Goal: Book appointment/travel/reservation

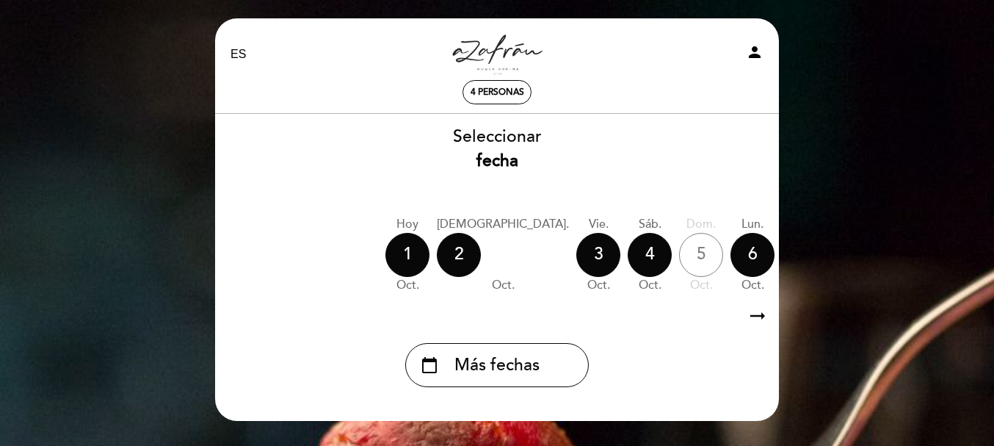
select select "es"
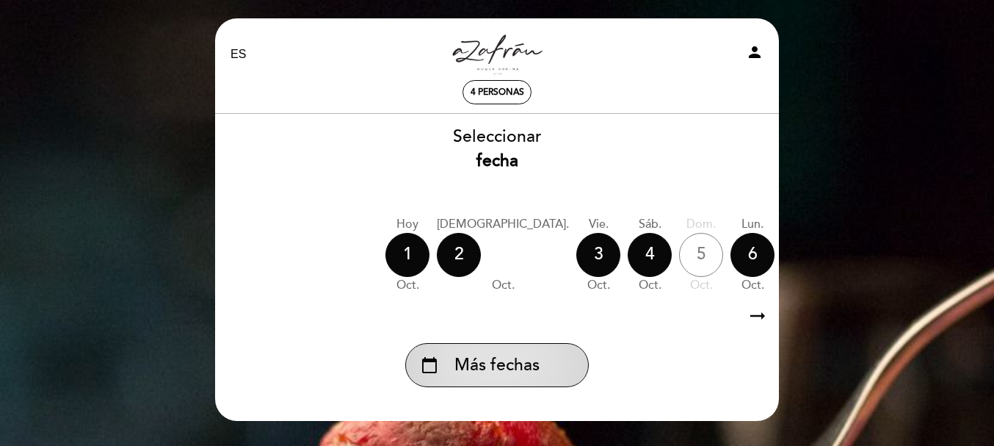
click at [513, 364] on span "Más fechas" at bounding box center [497, 365] width 85 height 24
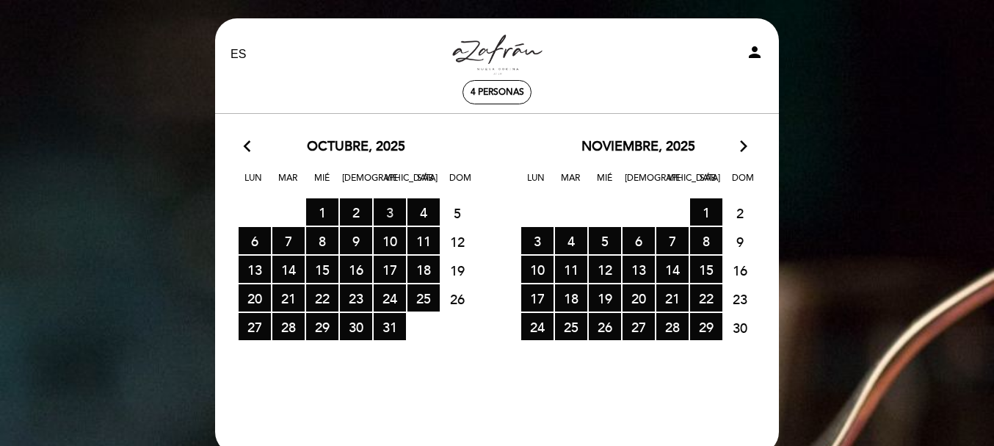
click at [391, 218] on span "3 RESERVAS DISPONIBLES" at bounding box center [390, 211] width 32 height 27
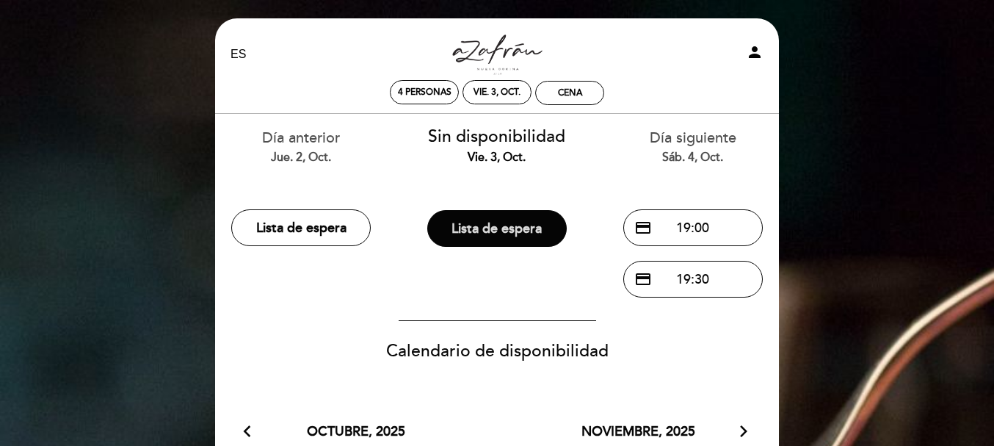
click at [508, 228] on button "Lista de espera" at bounding box center [497, 228] width 140 height 37
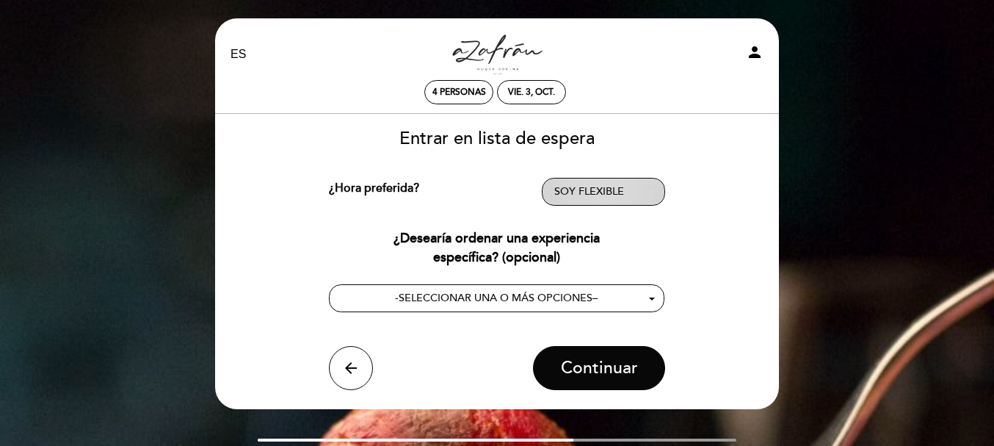
click at [580, 191] on span "SOY FLEXIBLE" at bounding box center [590, 191] width 70 height 12
click at [578, 184] on button "SOY FLEXIBLE - Seleccionar -" at bounding box center [603, 192] width 123 height 28
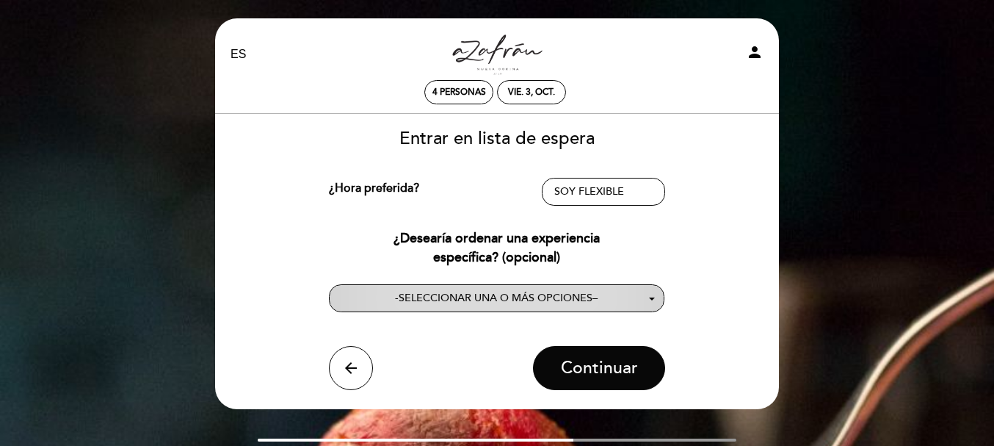
click at [519, 297] on span "SELECCIONAR UNA O MÁS OPCIONES" at bounding box center [496, 298] width 194 height 12
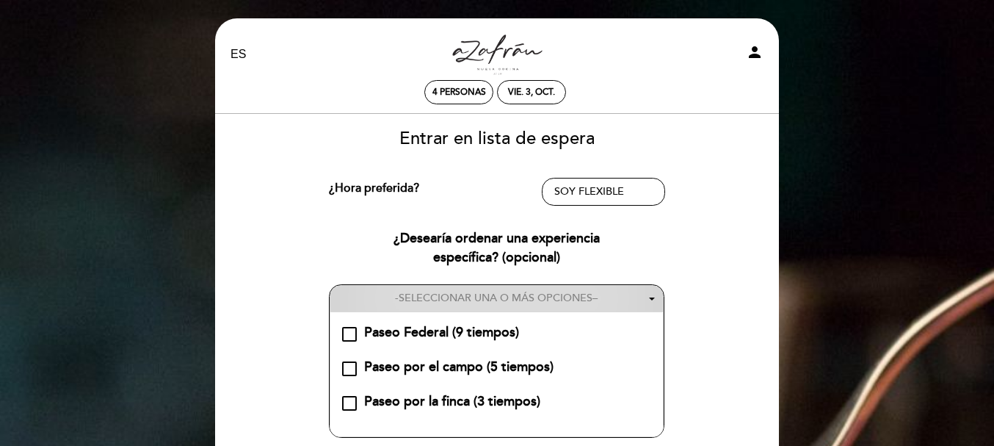
scroll to position [73, 0]
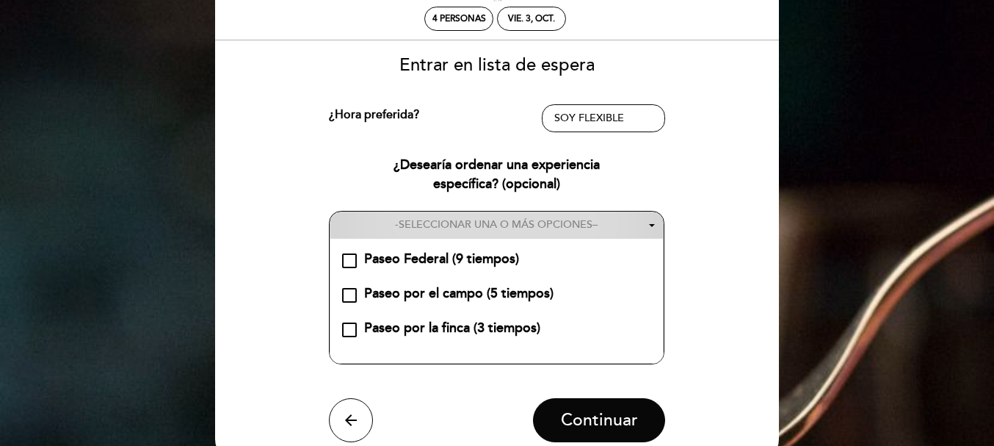
click at [477, 213] on button "- SELECCIONAR UNA O MÁS OPCIONES –" at bounding box center [497, 225] width 335 height 27
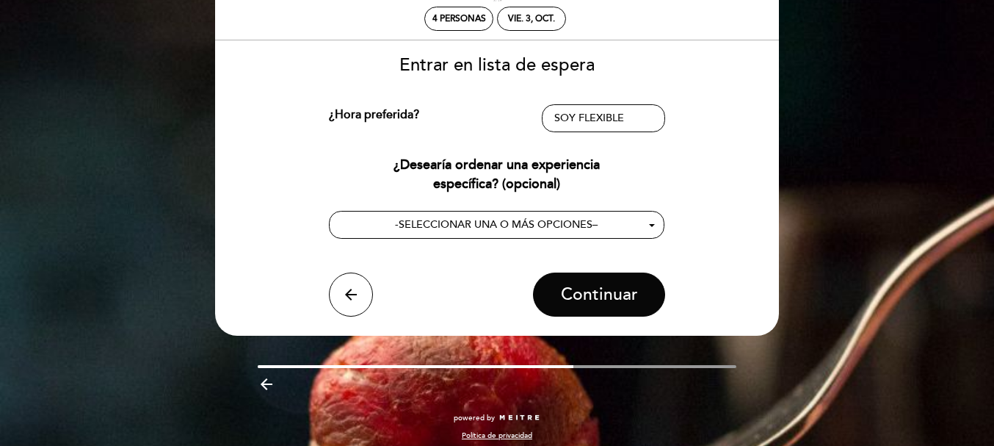
click at [654, 195] on div "¿Desearía ordenar una experiencia específica? (opcional) - SELECCIONAR UNA O MÁ…" at bounding box center [497, 197] width 337 height 83
click at [350, 291] on icon "arrow_back" at bounding box center [351, 295] width 18 height 18
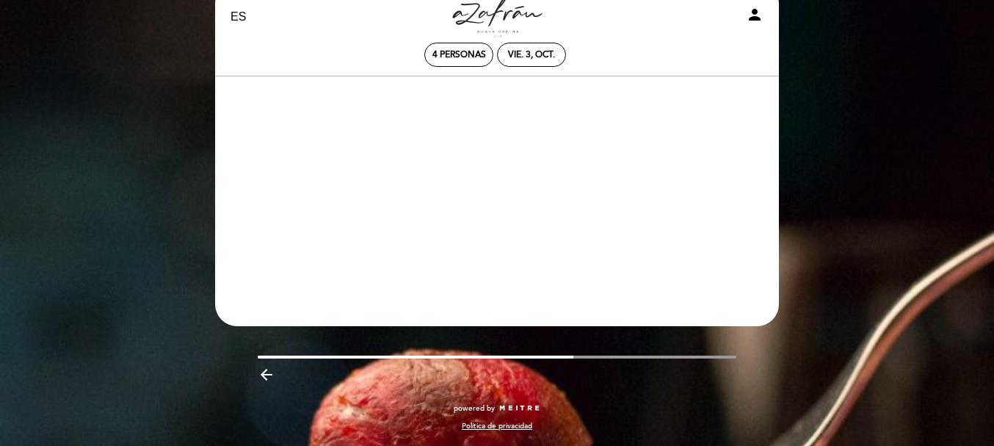
scroll to position [37, 0]
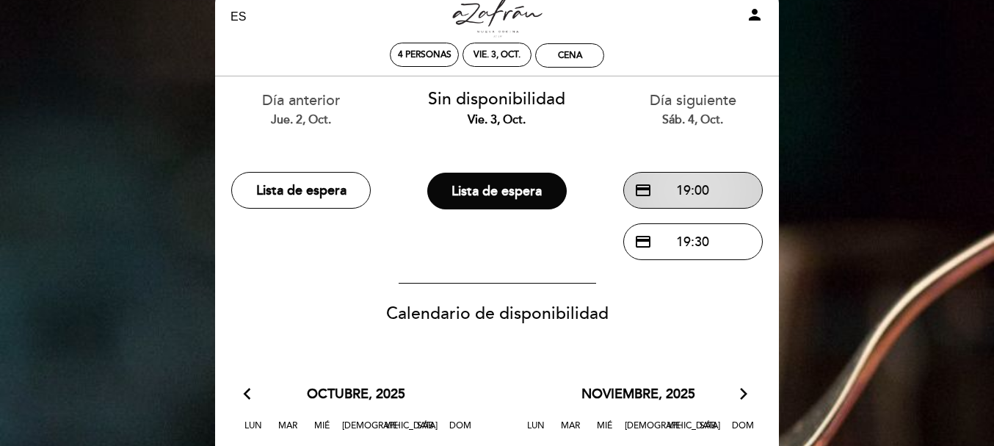
click at [685, 196] on button "credit_card 19:00" at bounding box center [694, 190] width 140 height 37
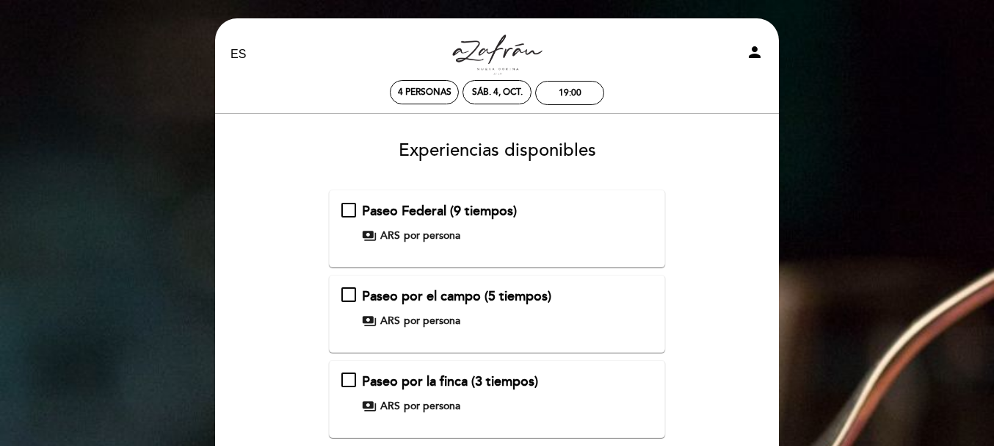
scroll to position [73, 0]
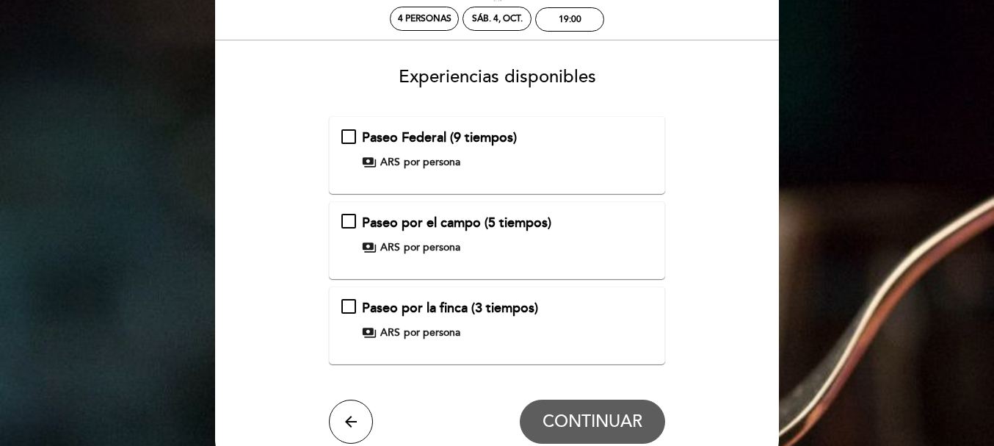
click at [353, 140] on div "Paseo Federal (9 tiempos) payments ARS por persona" at bounding box center [498, 149] width 312 height 41
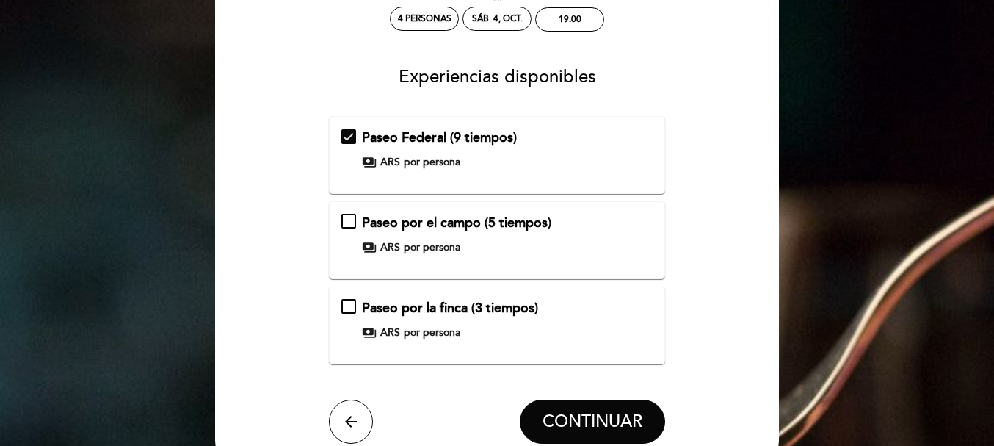
click at [372, 166] on span "payments" at bounding box center [369, 162] width 15 height 15
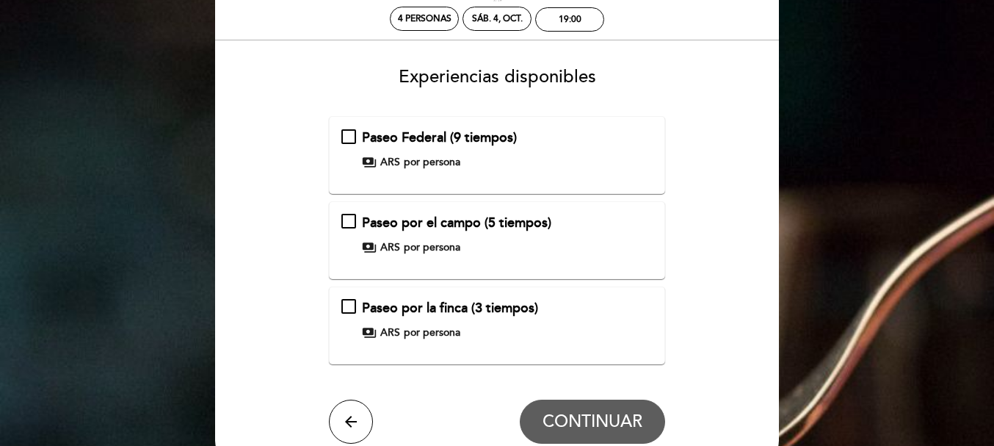
click at [358, 134] on div "Paseo Federal (9 tiempos) payments ARS por persona" at bounding box center [498, 149] width 312 height 41
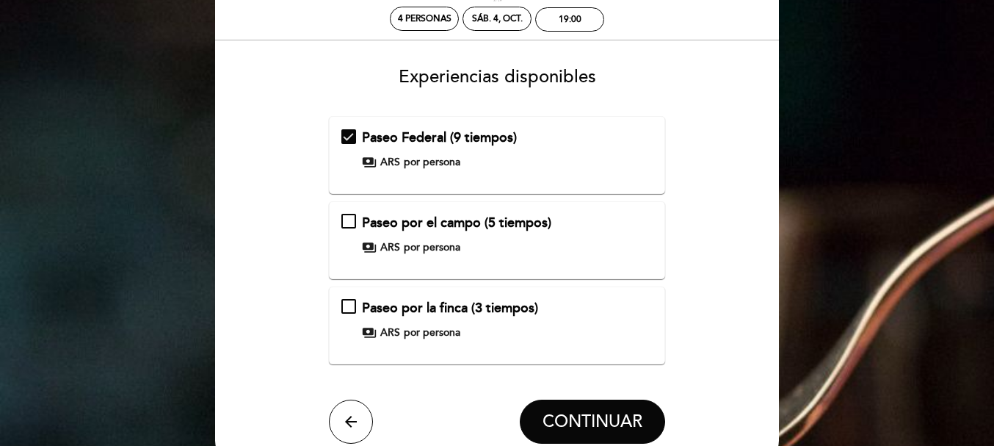
click at [526, 154] on div "Paseo Federal (9 tiempos) payments ARS por persona" at bounding box center [498, 149] width 312 height 41
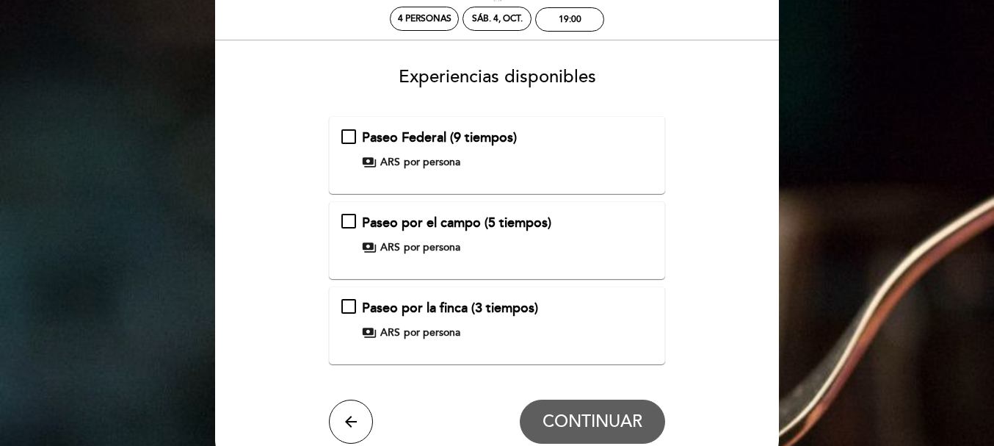
click at [718, 71] on h3 "Experiencias disponibles" at bounding box center [497, 71] width 544 height 31
click at [461, 297] on div "Paseo por la finca (3 tiempos) payments ARS por persona" at bounding box center [497, 325] width 337 height 78
click at [353, 306] on div "Paseo por la finca (3 tiempos) payments ARS por persona" at bounding box center [498, 319] width 312 height 41
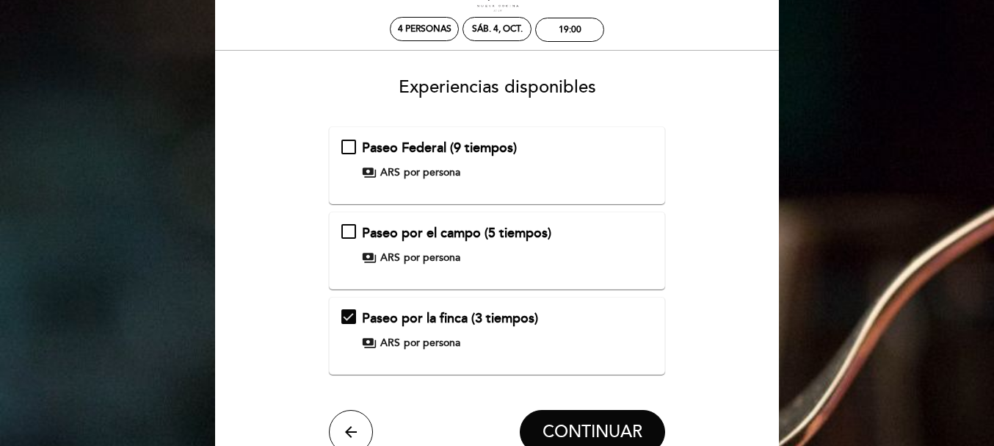
scroll to position [137, 0]
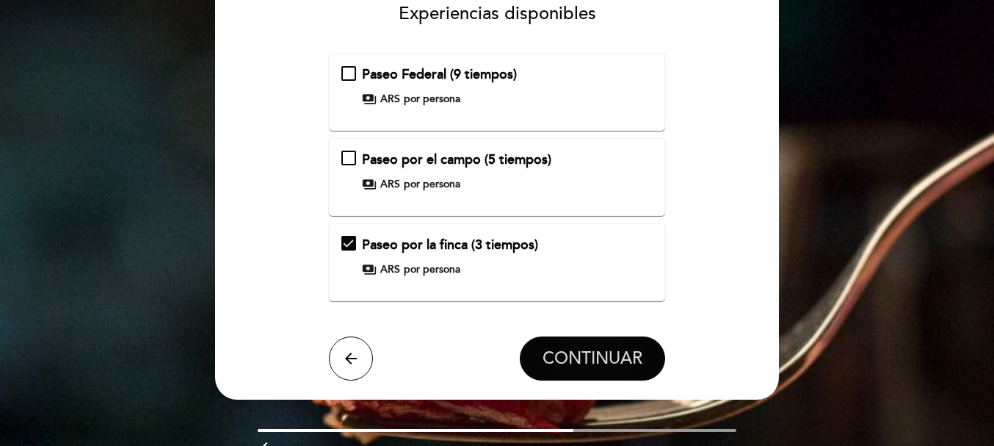
click at [564, 357] on span "CONTINUAR" at bounding box center [593, 358] width 100 height 21
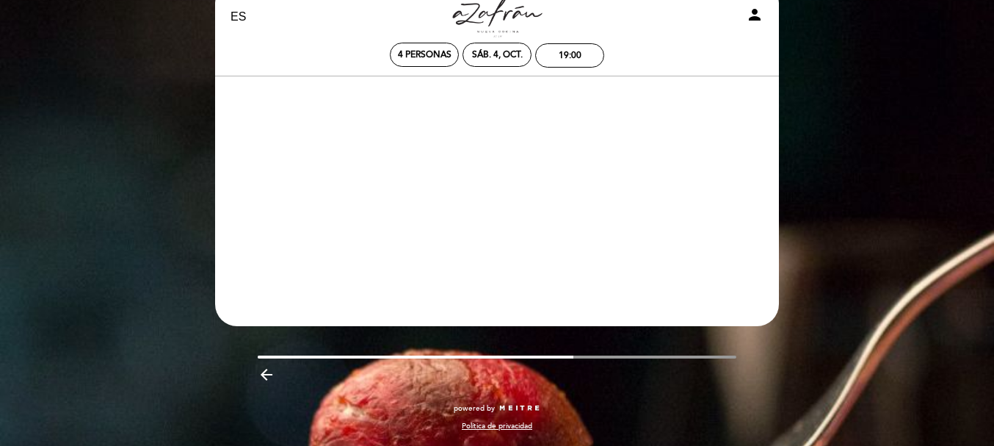
scroll to position [37, 0]
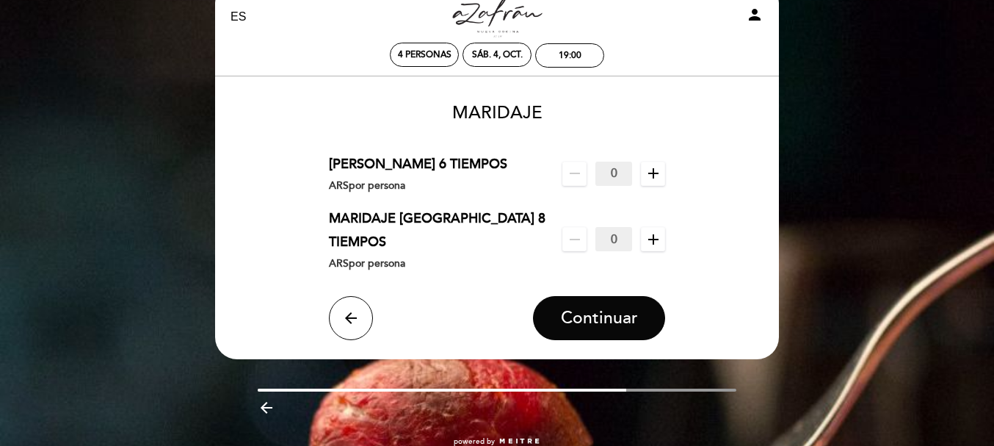
click at [643, 169] on span "add" at bounding box center [653, 174] width 24 height 24
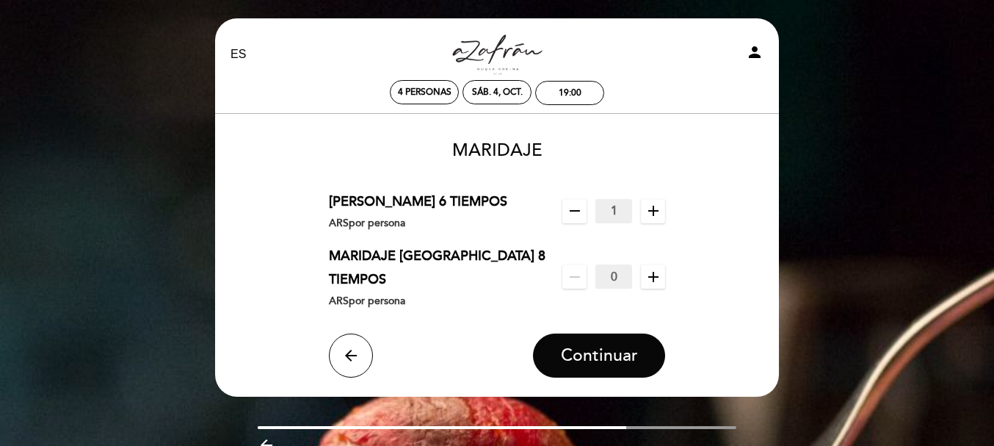
scroll to position [47, 0]
